Goal: Find specific page/section: Find specific page/section

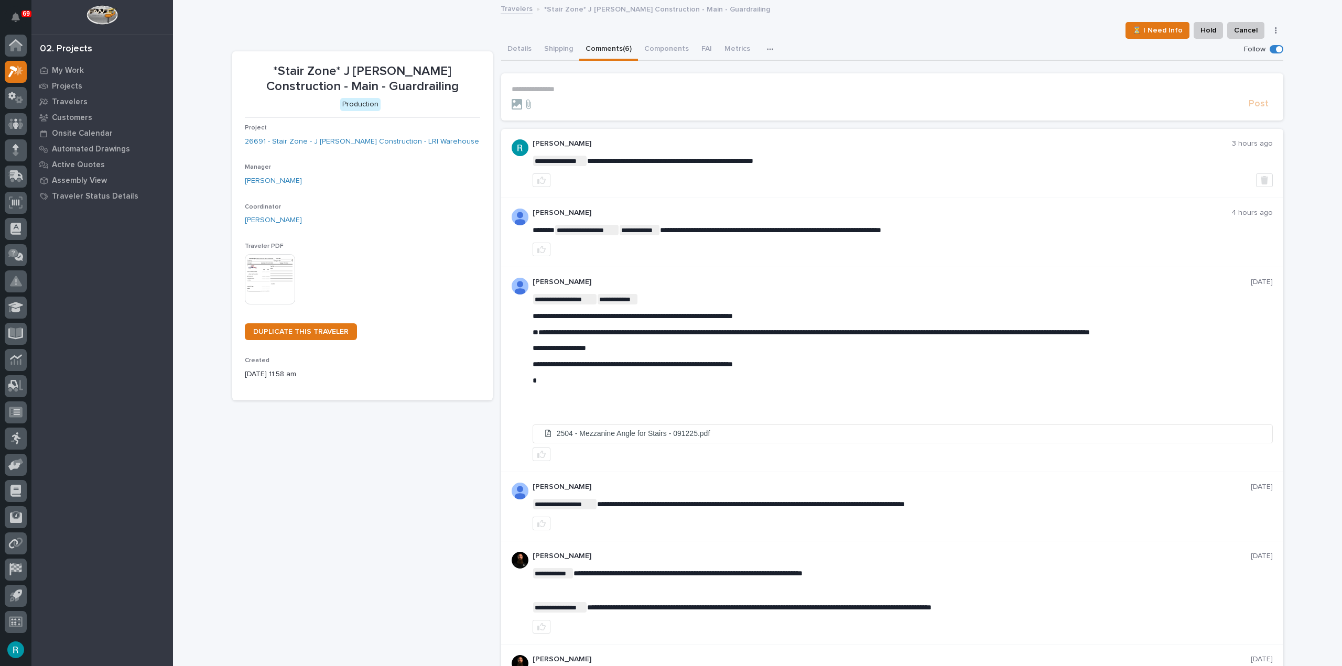
click at [559, 86] on p "**********" at bounding box center [892, 89] width 761 height 9
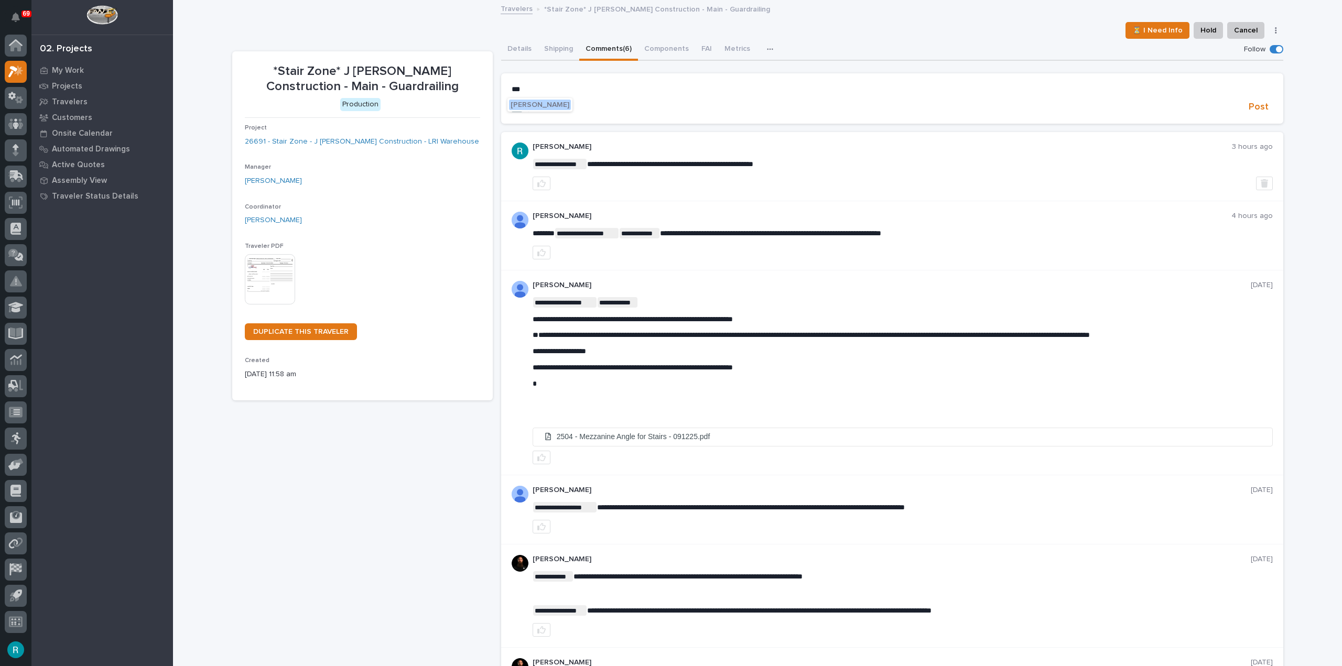
click at [553, 107] on span "[PERSON_NAME]" at bounding box center [540, 104] width 59 height 7
click at [596, 85] on p "**********" at bounding box center [892, 90] width 761 height 10
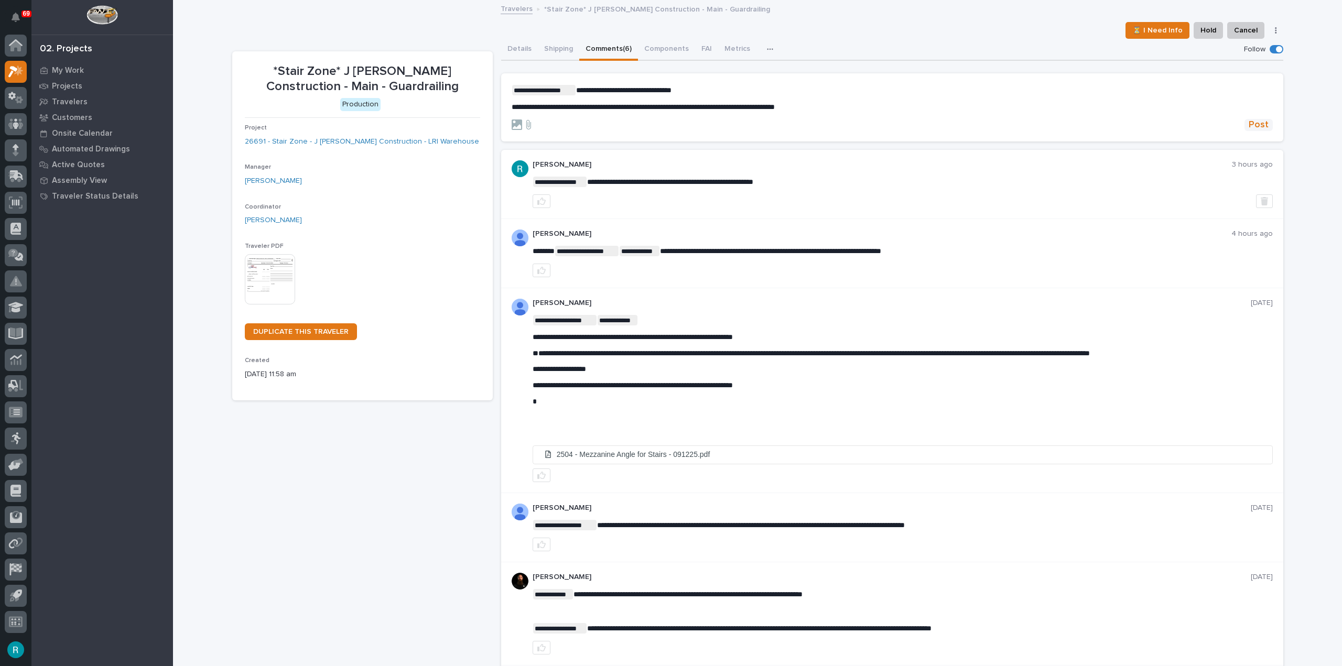
click at [1261, 125] on span "Post" at bounding box center [1259, 125] width 20 height 12
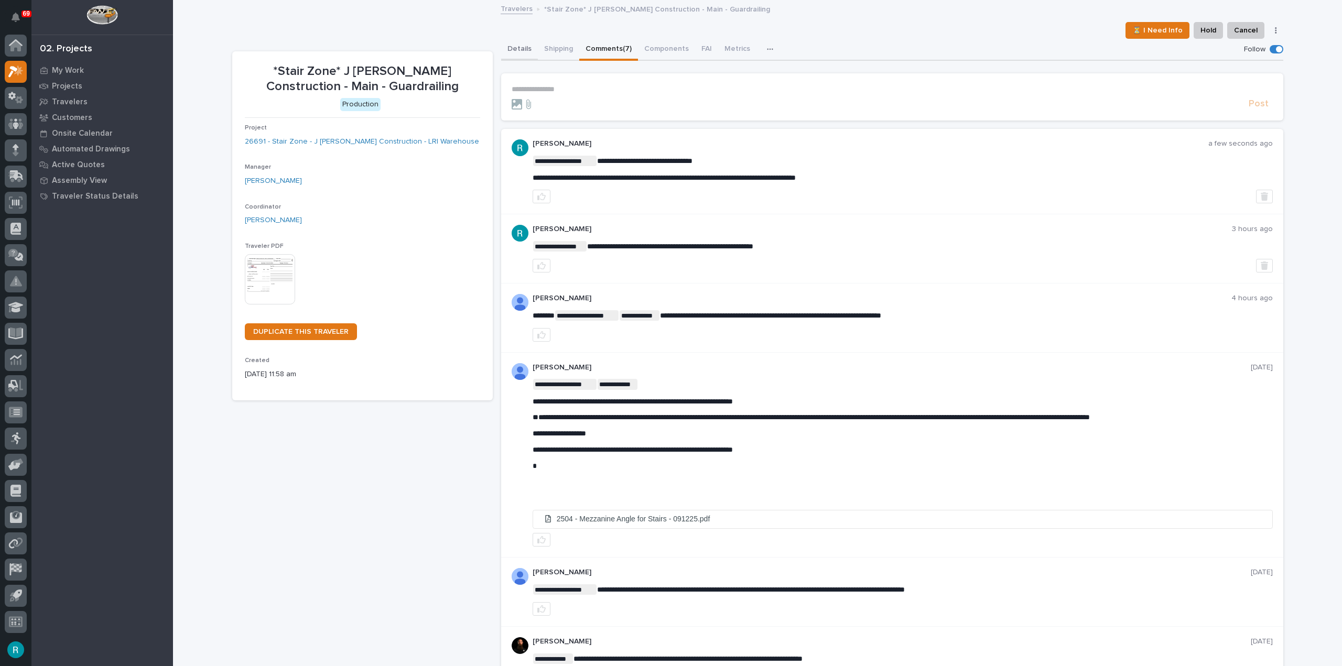
click at [521, 50] on button "Details" at bounding box center [519, 50] width 37 height 22
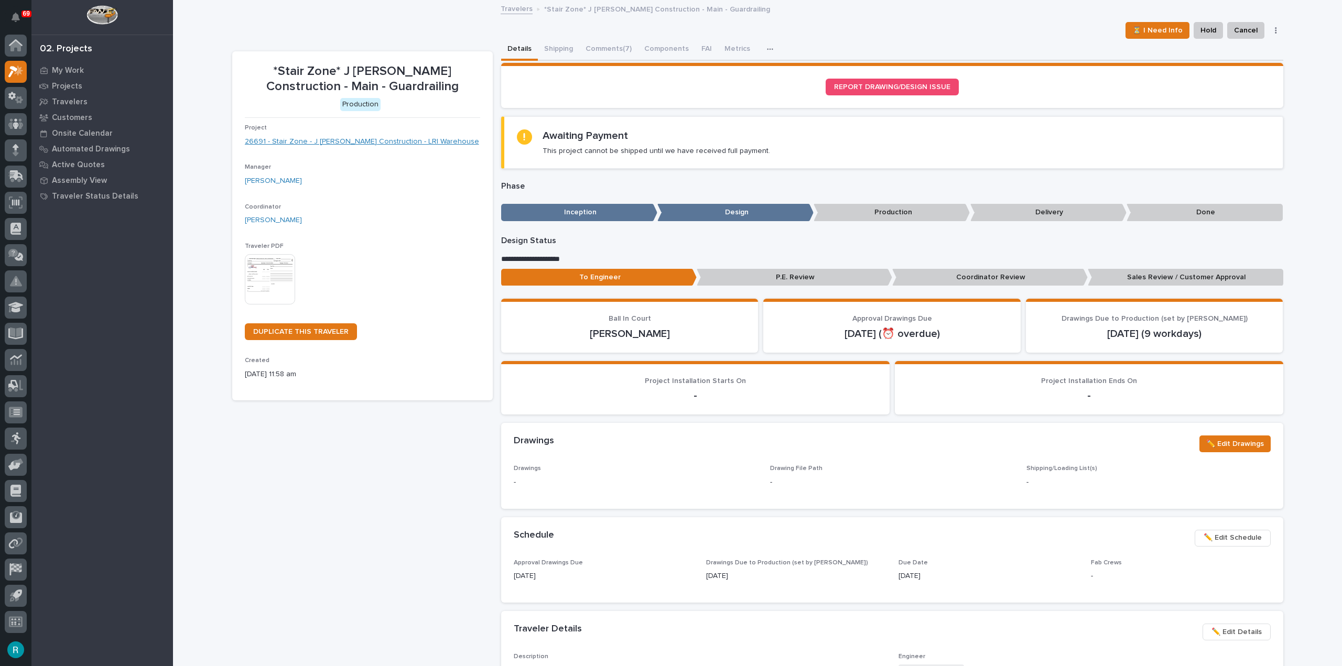
click at [368, 139] on link "26691 - Stair Zone - J [PERSON_NAME] Construction - LRI Warehouse" at bounding box center [362, 141] width 234 height 11
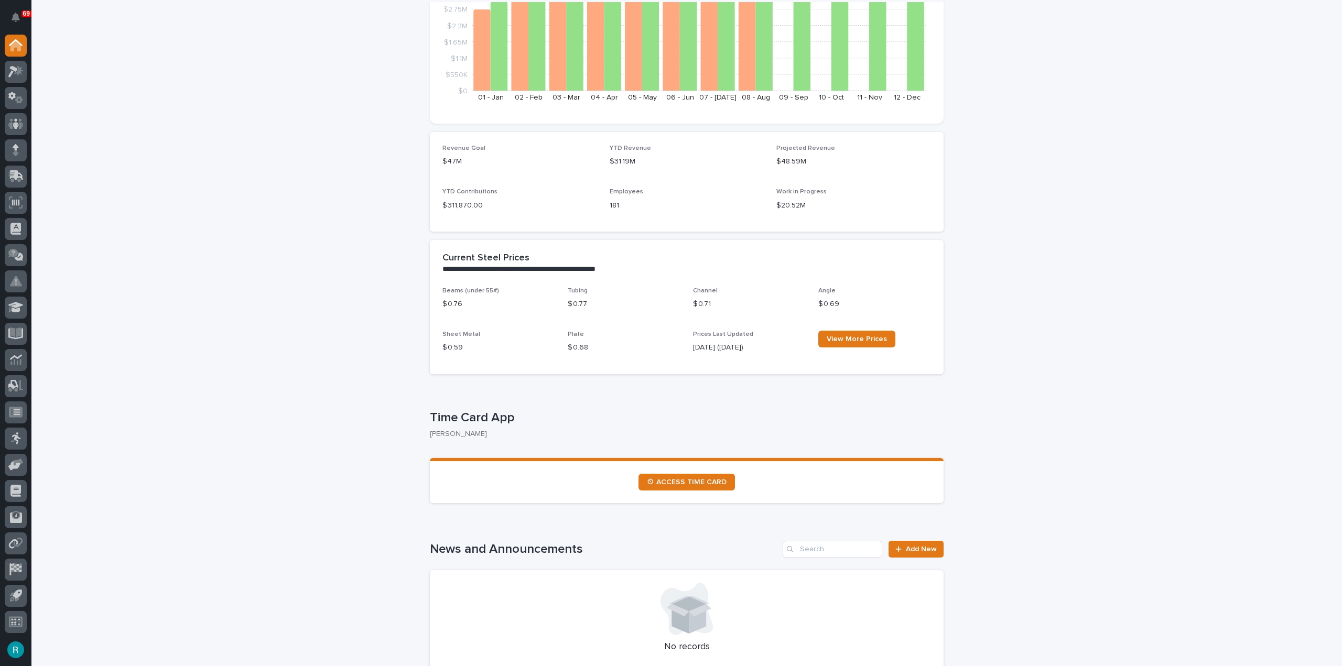
scroll to position [210, 0]
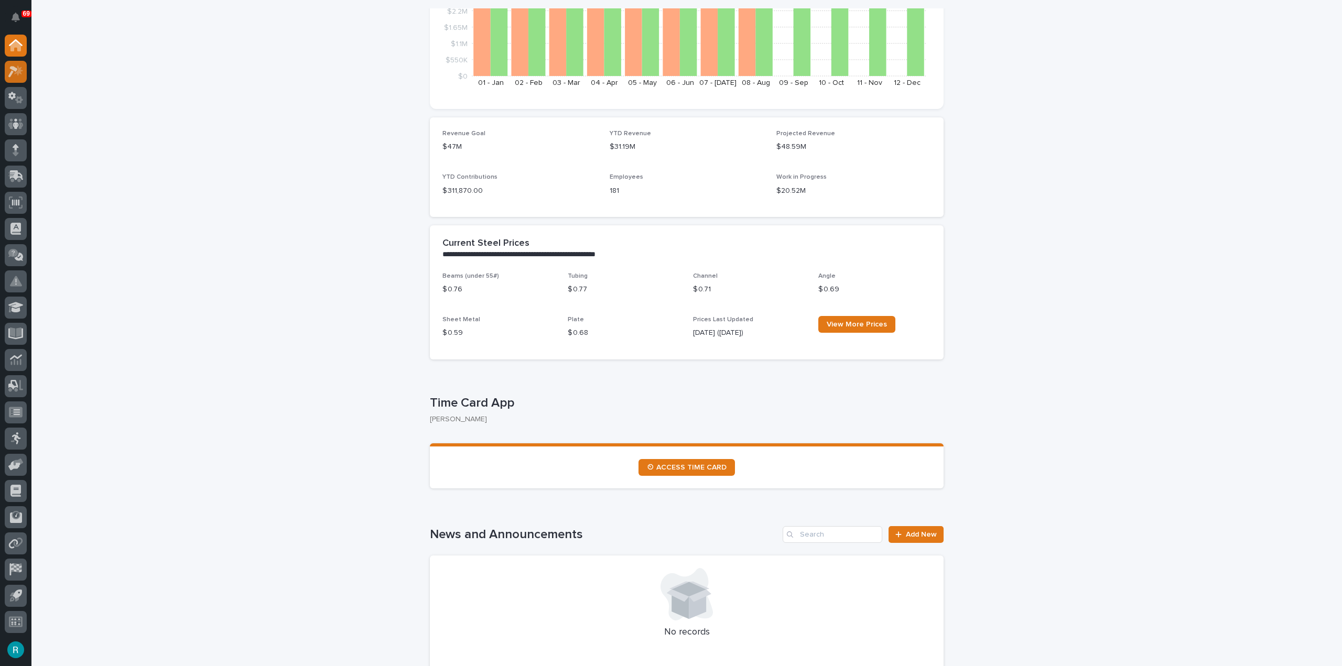
click at [19, 75] on icon at bounding box center [15, 72] width 15 height 12
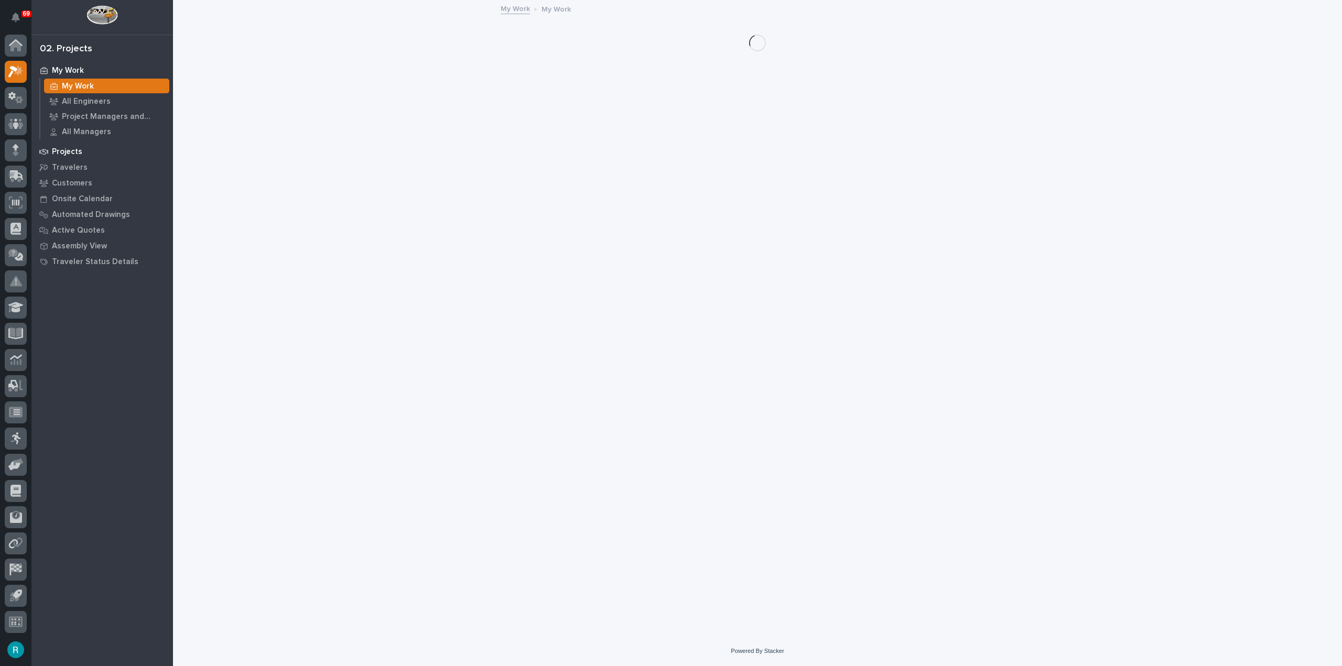
click at [65, 153] on p "Projects" at bounding box center [67, 151] width 30 height 9
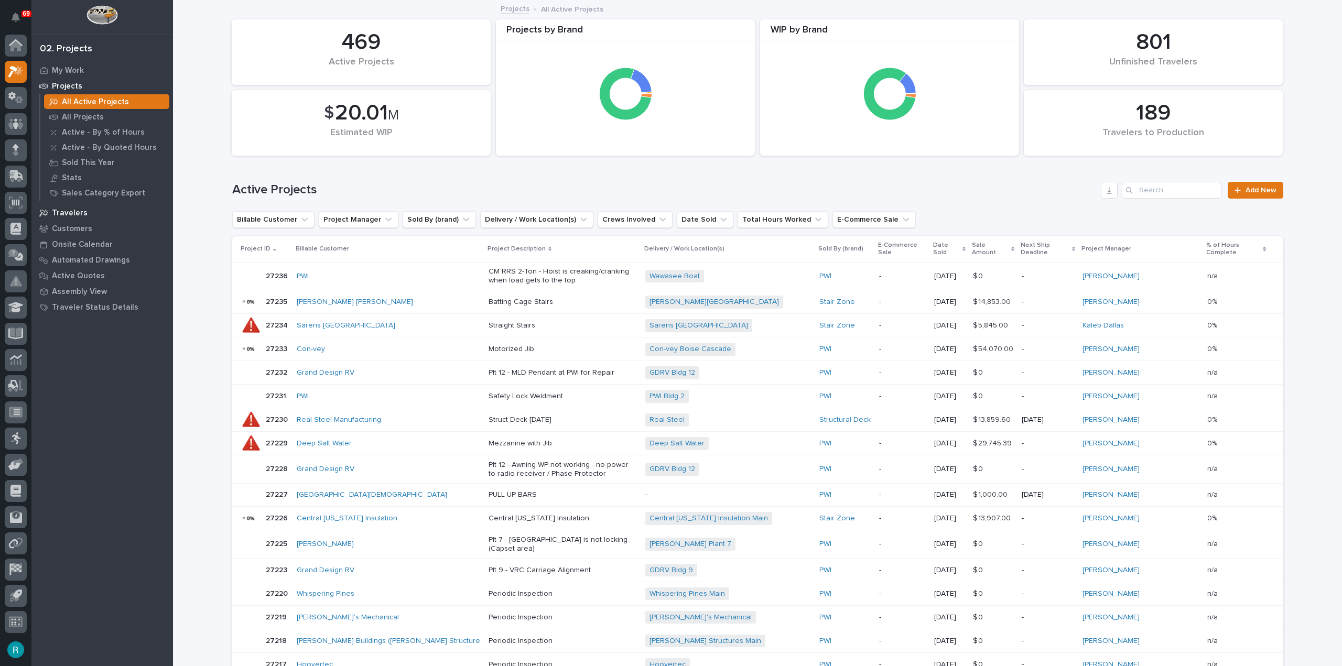
click at [75, 214] on p "Travelers" at bounding box center [70, 213] width 36 height 9
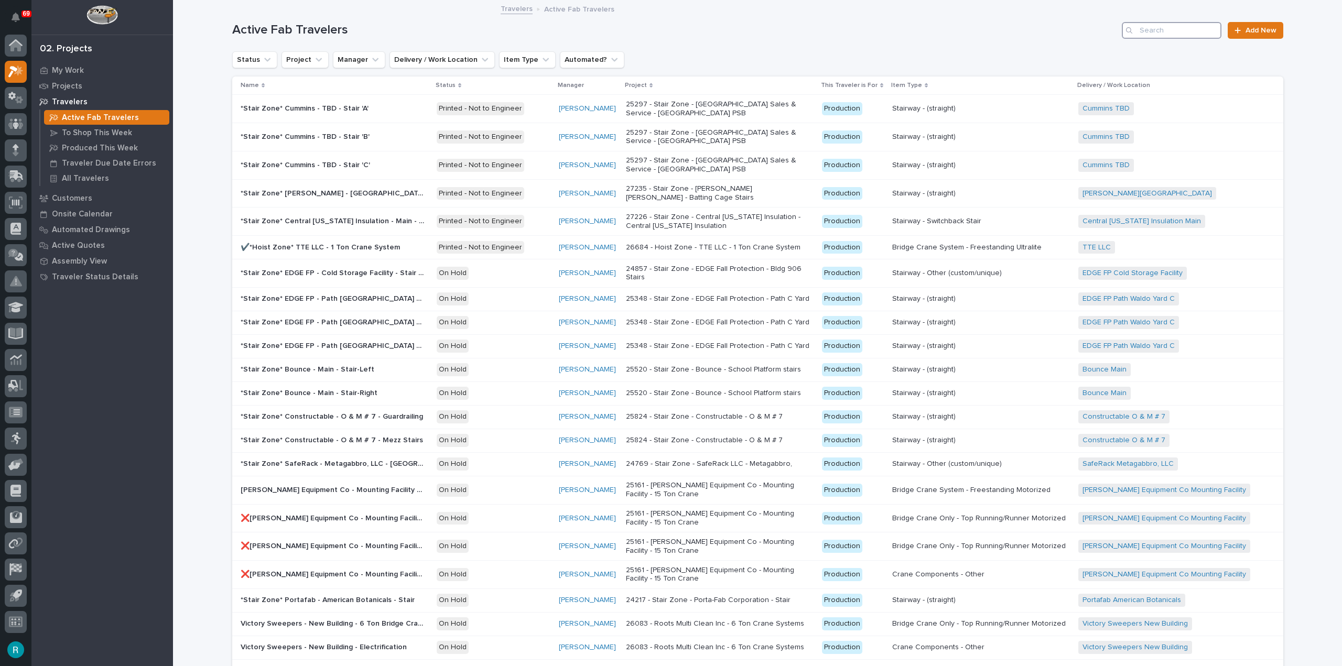
click at [1158, 25] on input "Search" at bounding box center [1172, 30] width 100 height 17
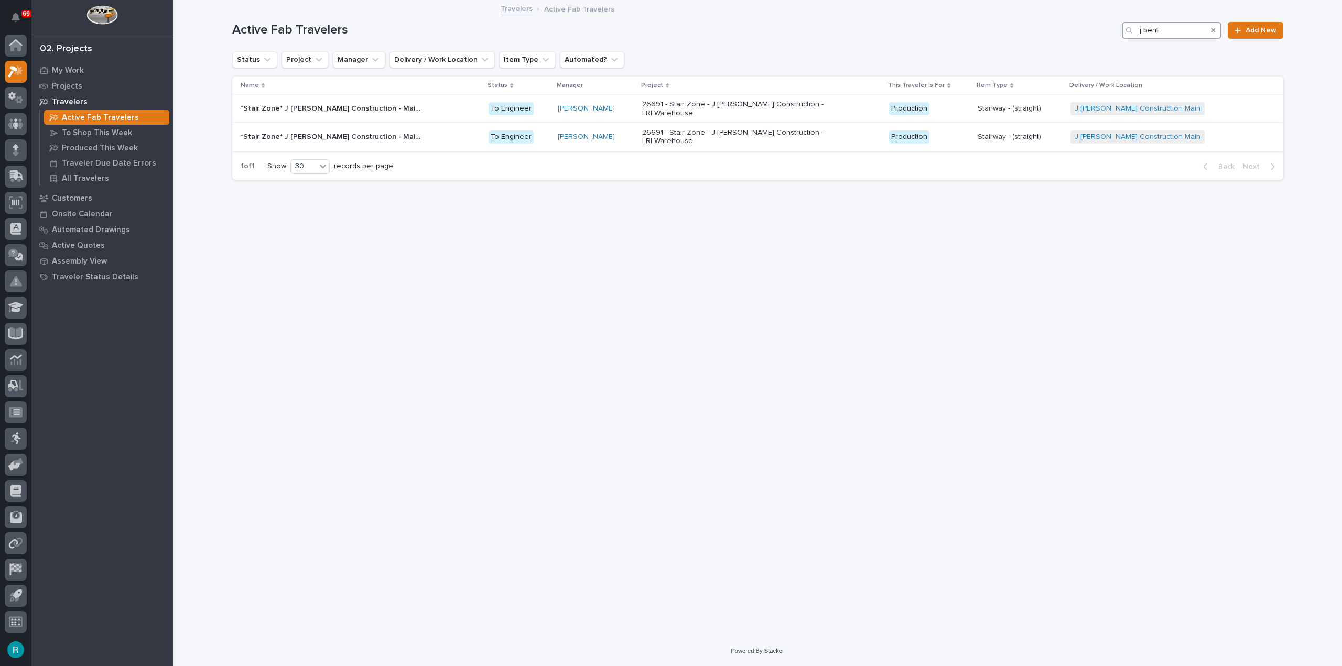
type input "j bent"
click at [456, 134] on div "*Stair Zone* J Benton Construction - Main - Stairs *Stair Zone* J Benton Constr…" at bounding box center [361, 136] width 240 height 17
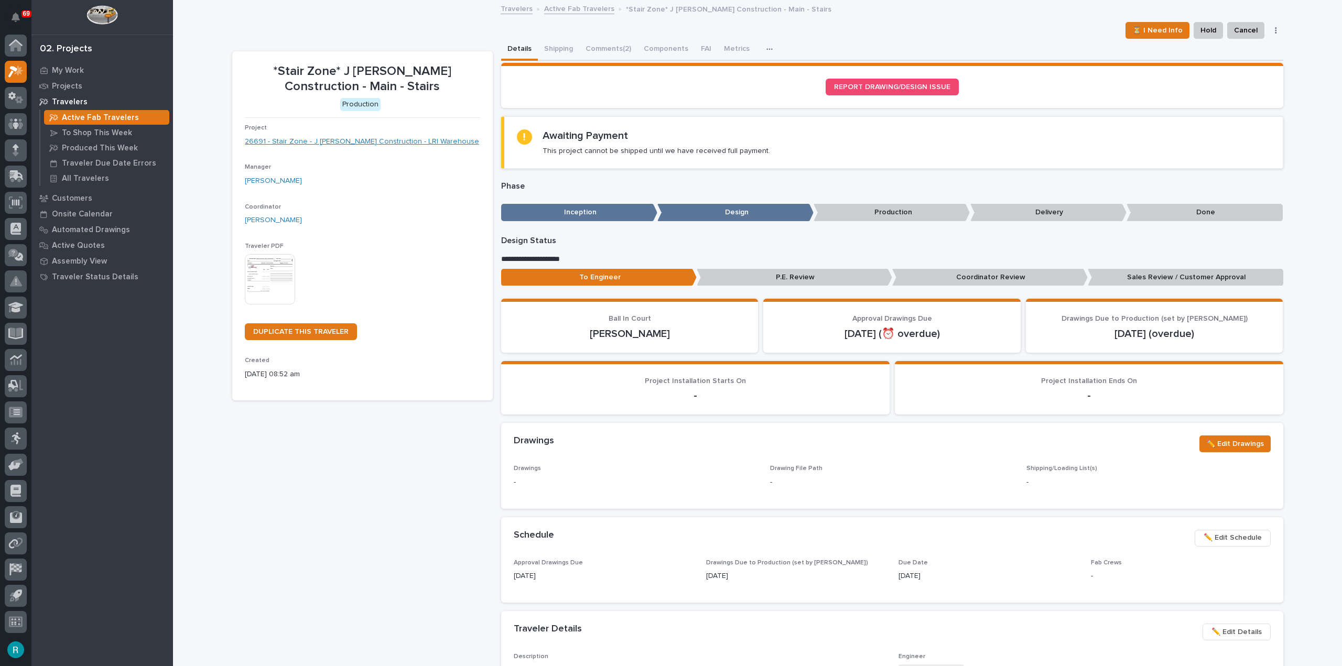
click at [354, 138] on link "26691 - Stair Zone - J [PERSON_NAME] Construction - LRI Warehouse" at bounding box center [362, 141] width 234 height 11
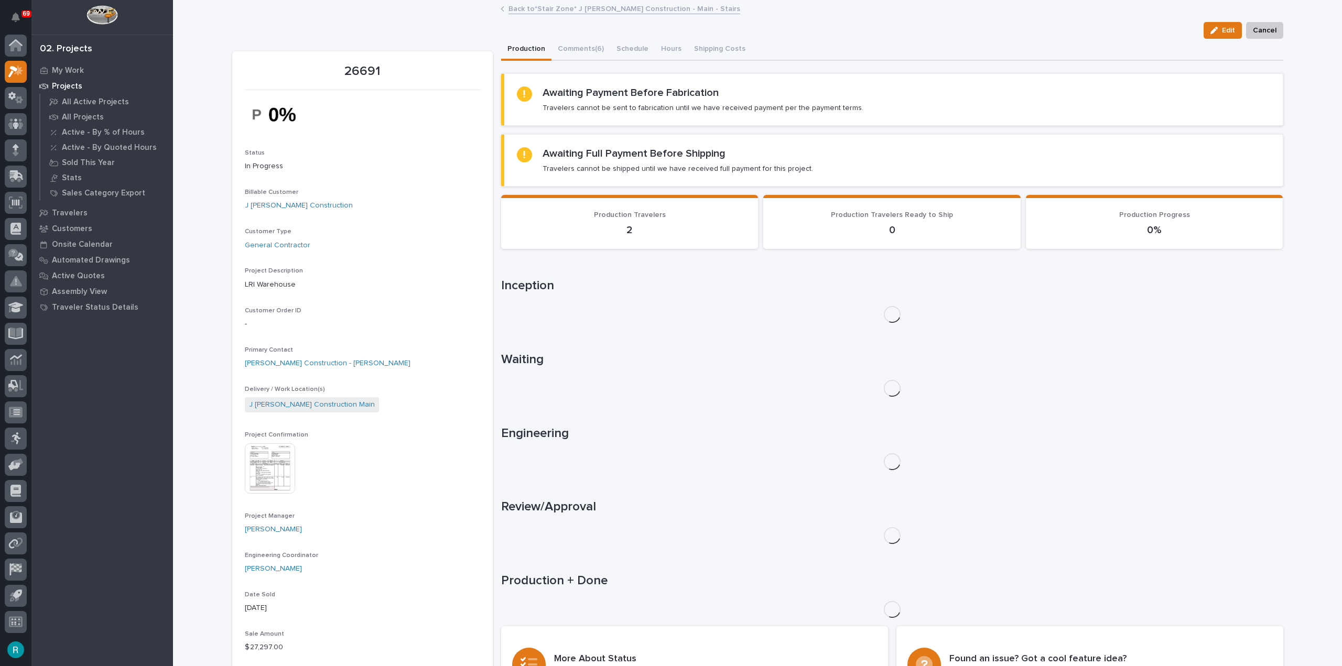
click at [266, 441] on div "Project Confirmation This file cannot be opened Download File" at bounding box center [362, 468] width 235 height 72
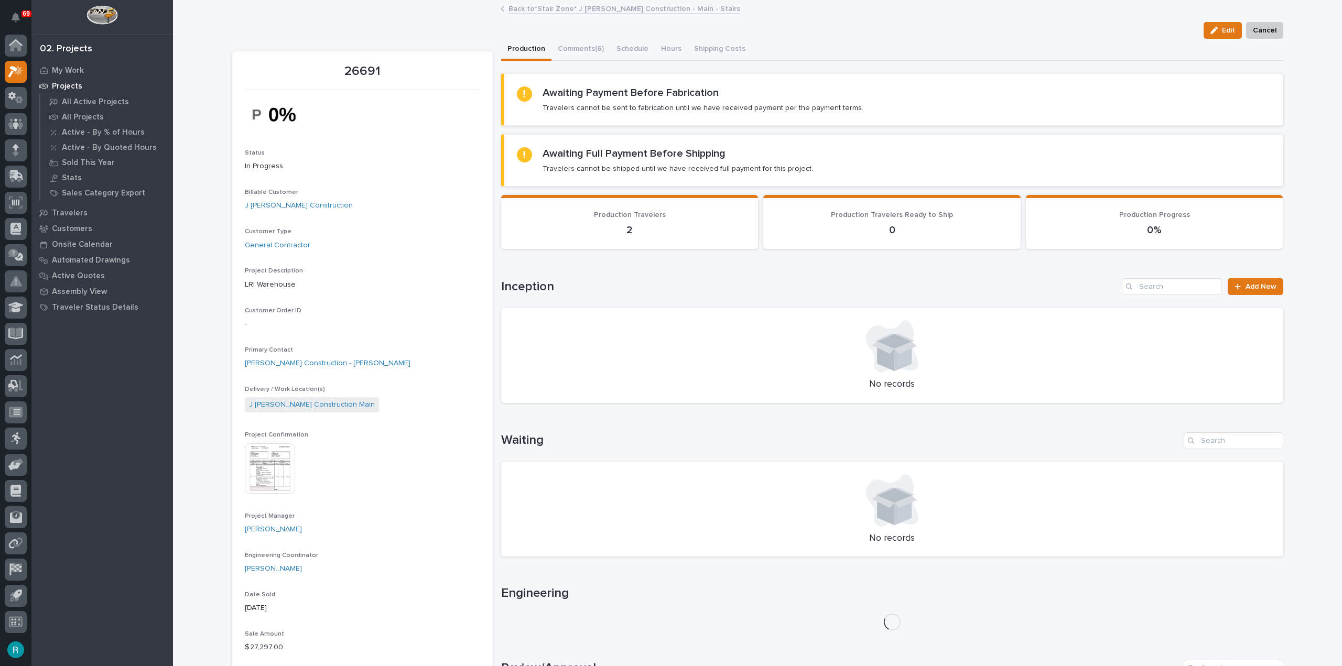
click at [276, 464] on img at bounding box center [270, 469] width 50 height 50
